Goal: Task Accomplishment & Management: Manage account settings

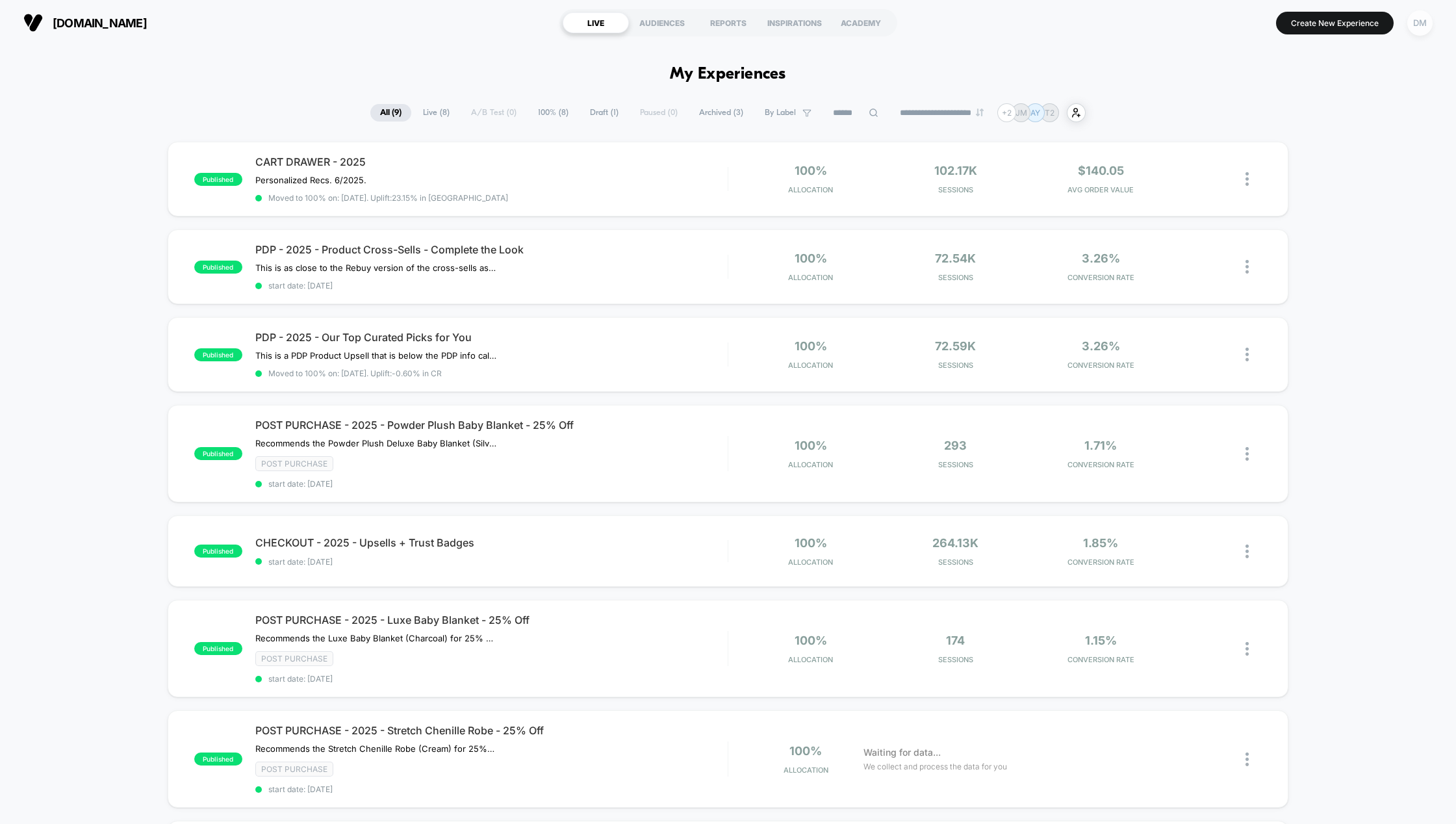
click at [1427, 23] on div "DM" at bounding box center [1419, 22] width 25 height 25
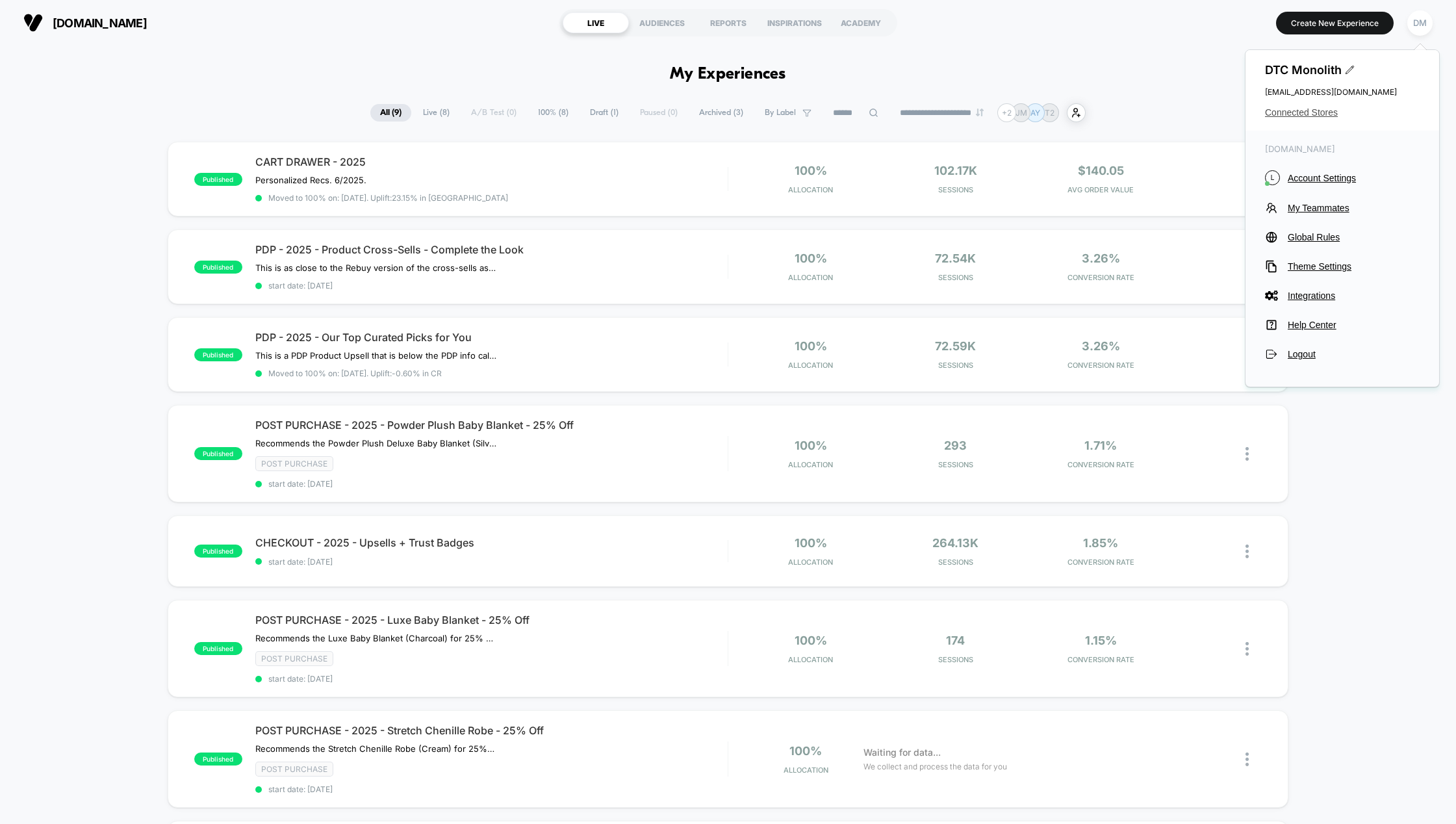
click at [1307, 117] on span "Connected Stores" at bounding box center [1342, 112] width 155 height 10
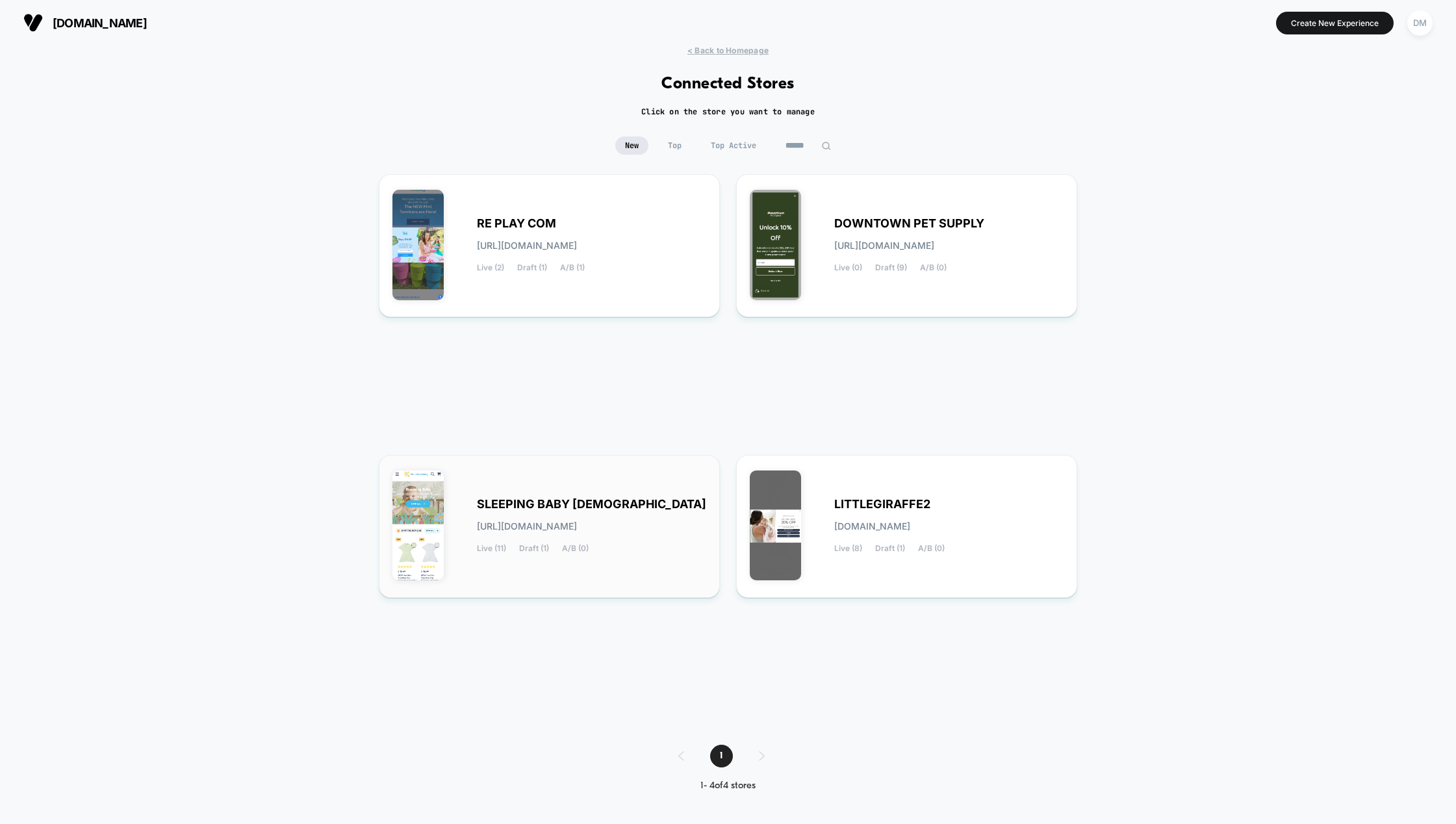
click at [578, 502] on span "SLEEPING BABY [DEMOGRAPHIC_DATA]" at bounding box center [591, 504] width 230 height 9
